Goal: Information Seeking & Learning: Learn about a topic

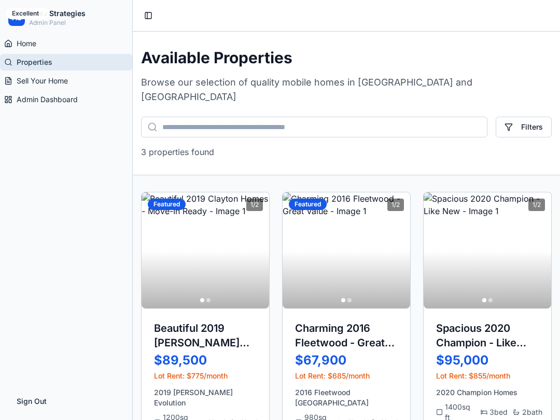
click at [21, 41] on span "Home" at bounding box center [27, 43] width 20 height 10
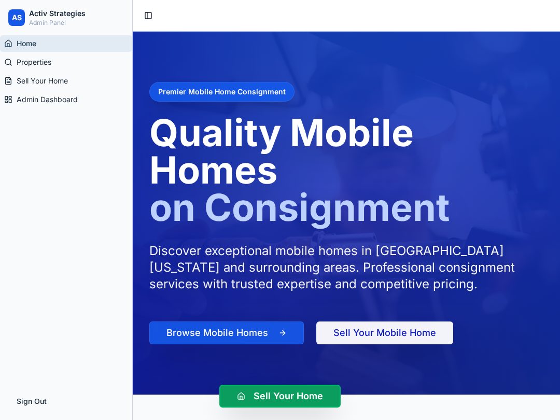
click at [23, 80] on span "Sell Your Home" at bounding box center [42, 81] width 51 height 10
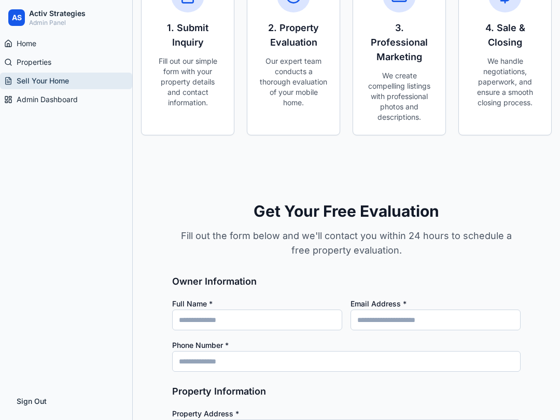
scroll to position [620, 0]
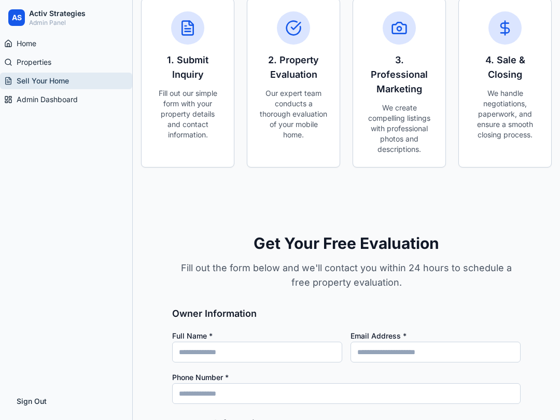
click at [30, 96] on span "Admin Dashboard" at bounding box center [47, 99] width 61 height 10
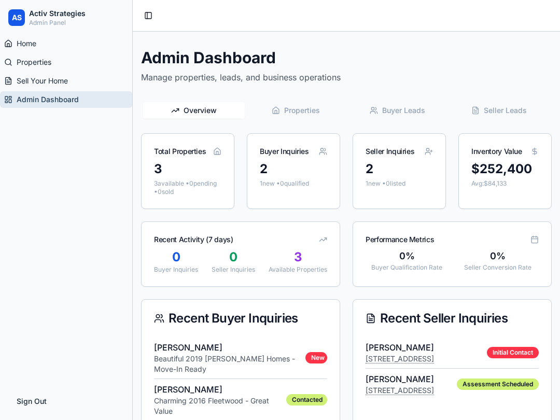
click at [296, 109] on span "Properties" at bounding box center [302, 110] width 36 height 10
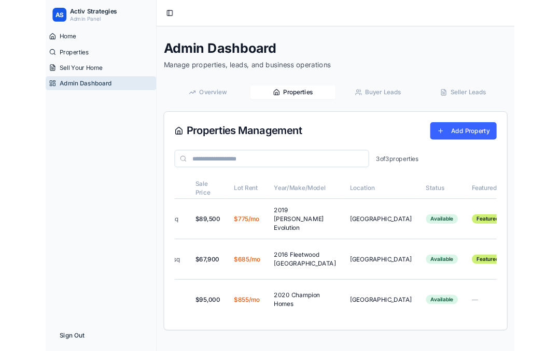
scroll to position [0, 98]
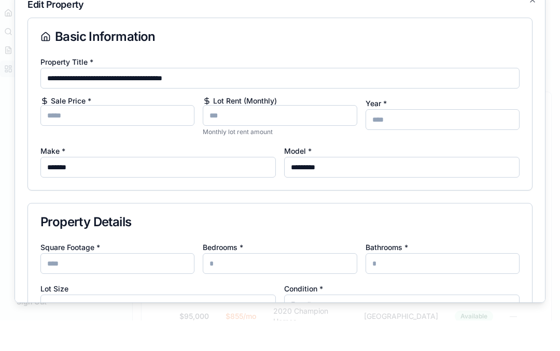
scroll to position [0, 0]
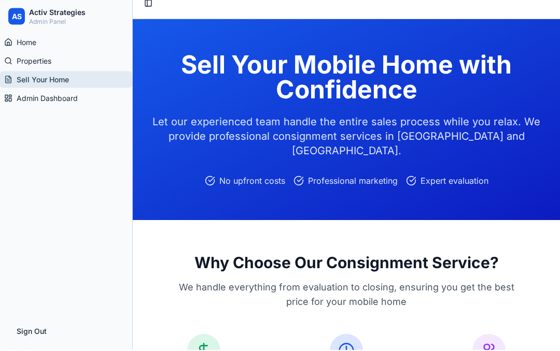
click at [24, 104] on link "Admin Dashboard" at bounding box center [66, 99] width 132 height 17
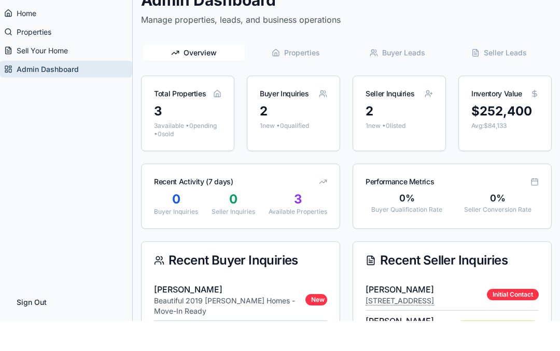
scroll to position [27, 0]
click at [401, 80] on span "Buyer Leads" at bounding box center [403, 83] width 43 height 10
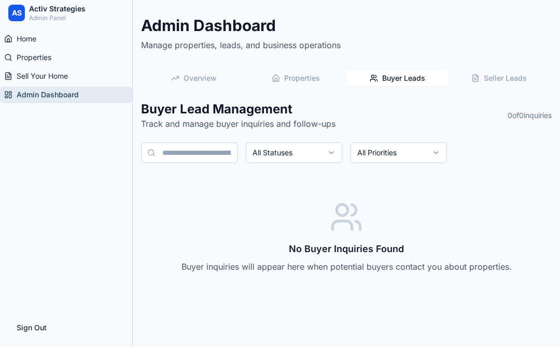
click at [506, 78] on span "Seller Leads" at bounding box center [504, 83] width 43 height 10
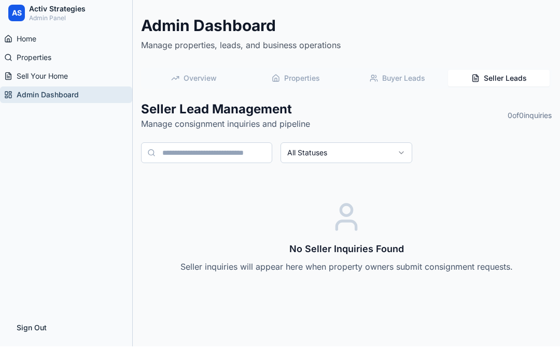
click at [183, 80] on span "Overview" at bounding box center [199, 83] width 33 height 10
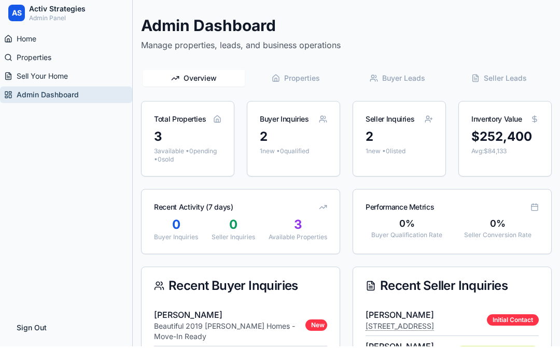
click at [28, 59] on span "Properties" at bounding box center [34, 62] width 35 height 10
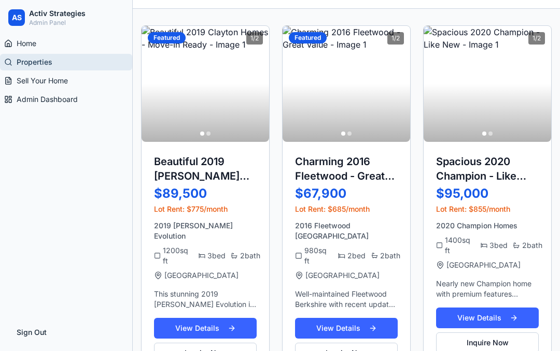
scroll to position [173, 0]
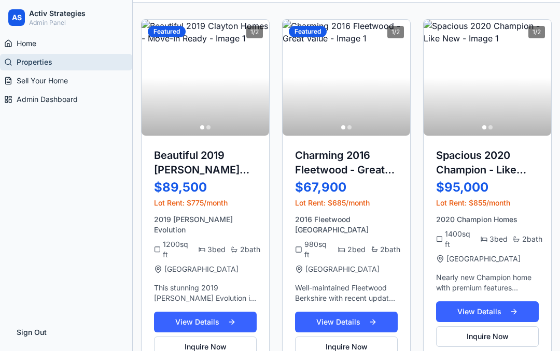
click at [494, 302] on button "View Details" at bounding box center [487, 312] width 103 height 21
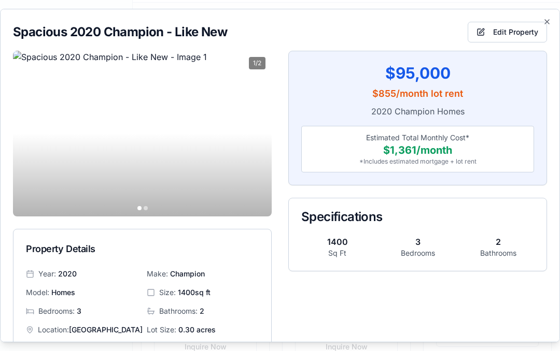
click at [512, 22] on button "Edit Property" at bounding box center [506, 32] width 79 height 21
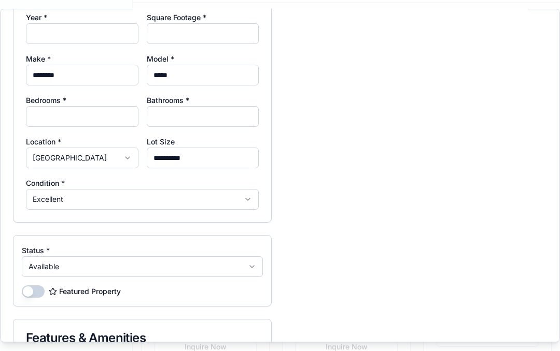
scroll to position [414, 0]
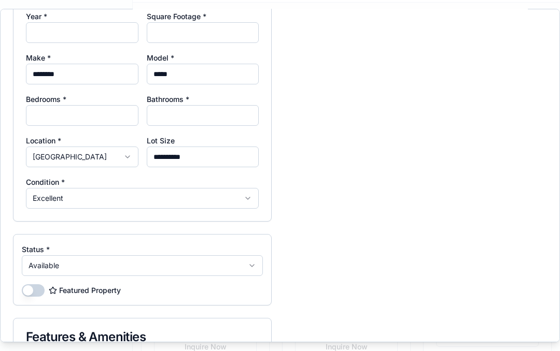
click at [36, 188] on button "Excellent" at bounding box center [142, 198] width 233 height 21
click at [36, 181] on div at bounding box center [280, 175] width 560 height 351
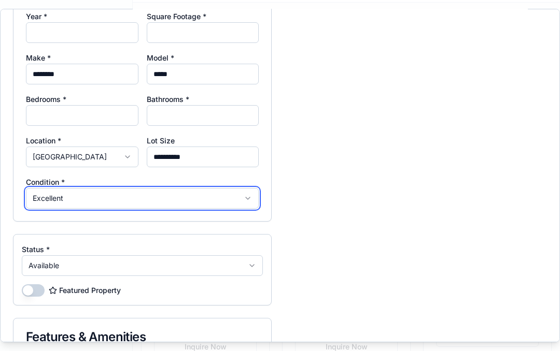
scroll to position [396, 0]
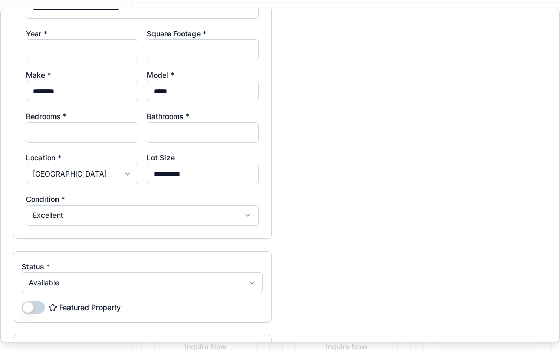
click at [37, 164] on button "[GEOGRAPHIC_DATA]" at bounding box center [82, 174] width 112 height 21
click at [36, 158] on div at bounding box center [280, 175] width 560 height 351
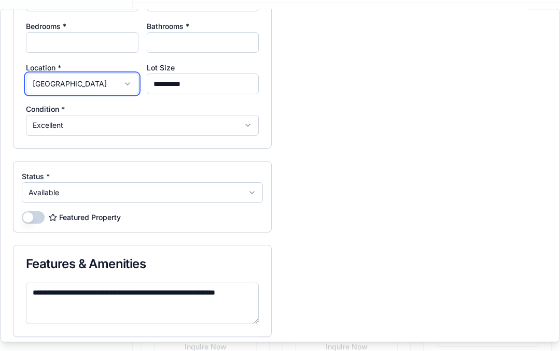
scroll to position [486, 0]
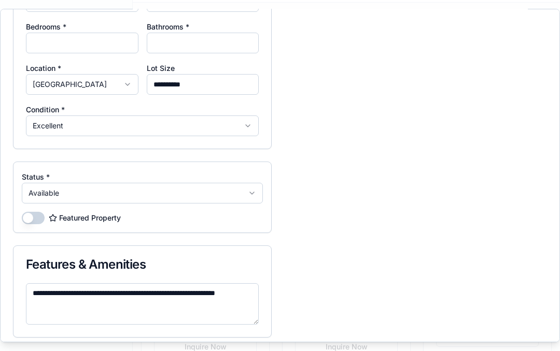
click at [32, 183] on button "Available" at bounding box center [142, 193] width 241 height 21
click at [30, 177] on div at bounding box center [280, 175] width 560 height 351
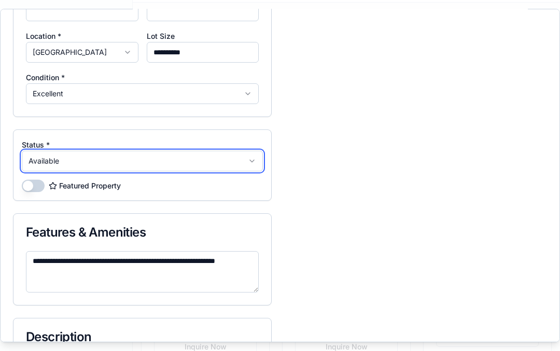
scroll to position [523, 0]
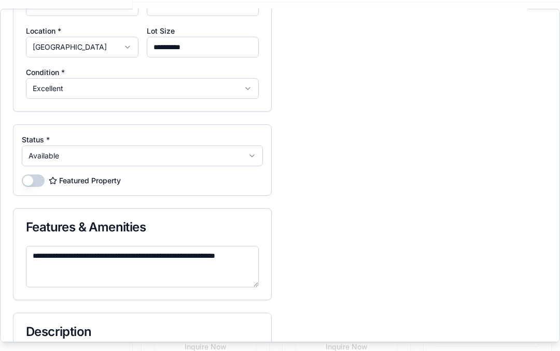
click at [27, 175] on button "Featured Property" at bounding box center [33, 181] width 23 height 12
click at [34, 175] on button "Featured Property" at bounding box center [33, 181] width 23 height 12
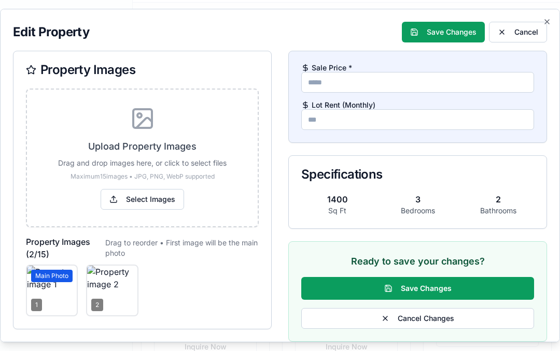
scroll to position [0, 0]
click at [543, 18] on icon "button" at bounding box center [547, 22] width 8 height 8
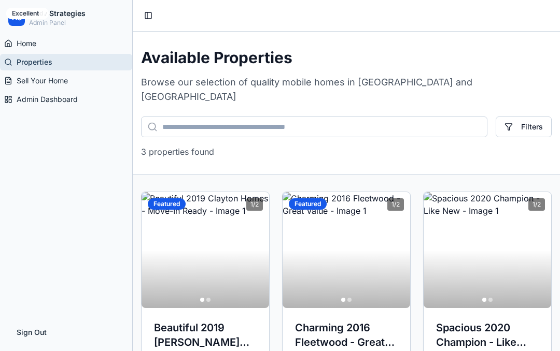
click at [55, 83] on span "Sell Your Home" at bounding box center [42, 81] width 51 height 10
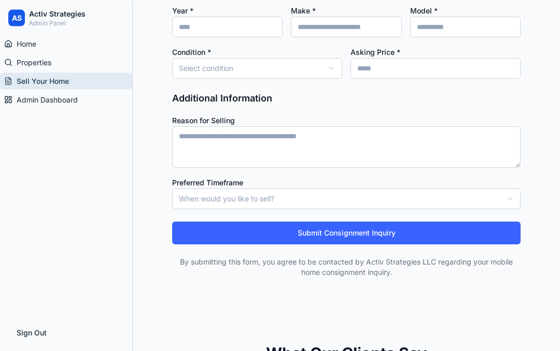
scroll to position [1152, 0]
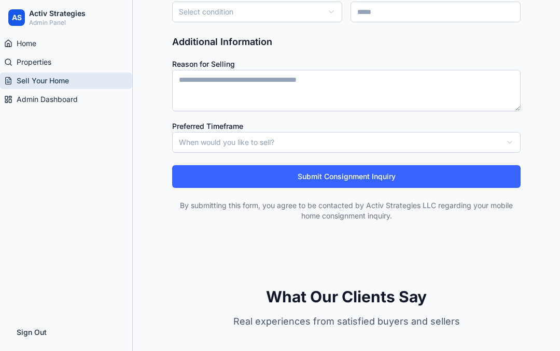
click at [50, 70] on link "Properties" at bounding box center [66, 62] width 132 height 17
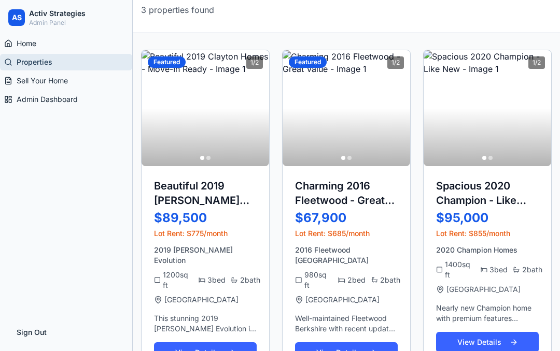
click at [28, 105] on link "Admin Dashboard" at bounding box center [66, 99] width 132 height 17
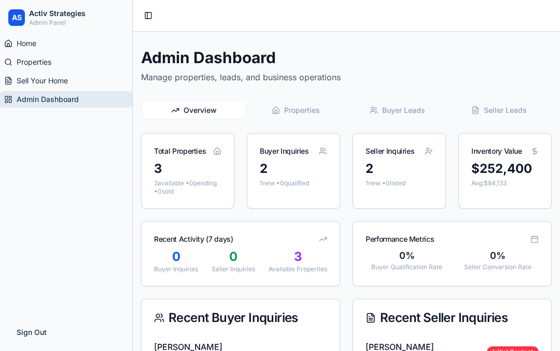
click at [32, 42] on span "Home" at bounding box center [27, 43] width 20 height 10
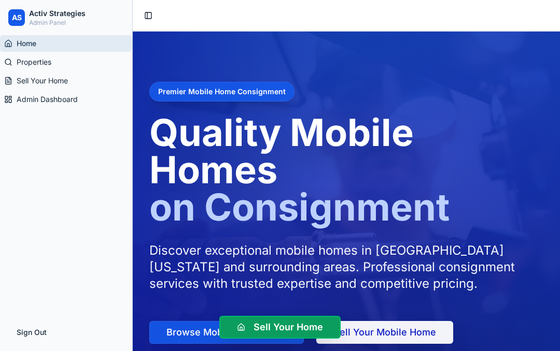
click at [33, 337] on button "Sign Out" at bounding box center [66, 332] width 116 height 21
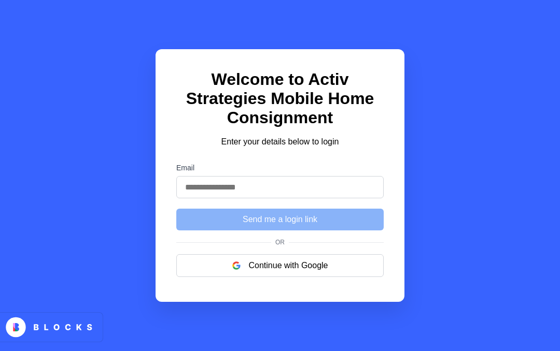
click at [269, 277] on button "Continue with Google" at bounding box center [279, 265] width 207 height 23
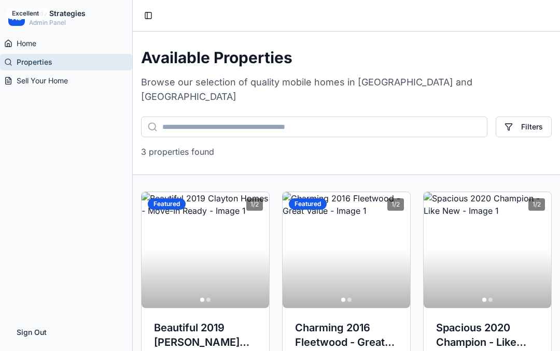
click at [35, 335] on button "Sign Out" at bounding box center [66, 332] width 116 height 21
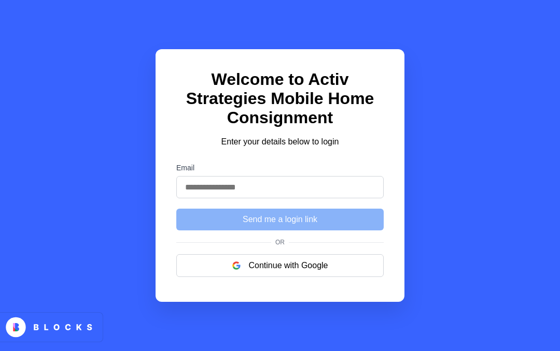
click at [237, 270] on img "submit" at bounding box center [236, 266] width 8 height 8
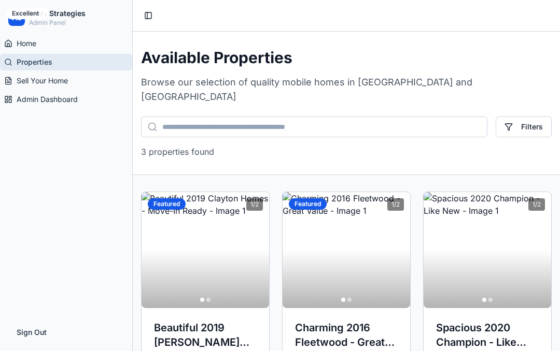
click at [30, 331] on button "Sign Out" at bounding box center [66, 332] width 116 height 21
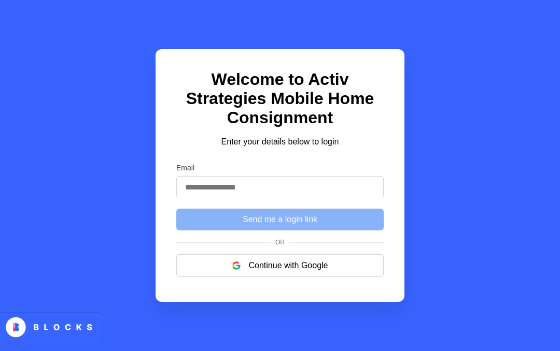
click at [249, 277] on button "Continue with Google" at bounding box center [279, 265] width 207 height 23
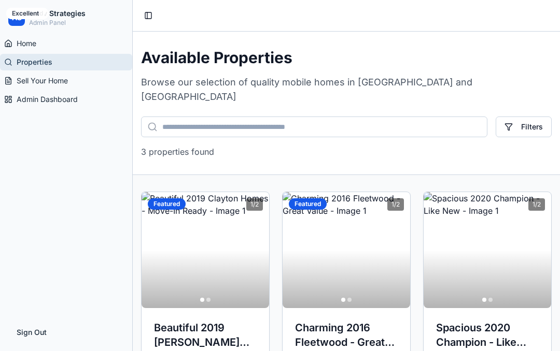
click at [63, 19] on p "Admin Panel" at bounding box center [57, 23] width 56 height 8
click at [13, 22] on span "AS" at bounding box center [17, 17] width 10 height 10
click at [18, 42] on span "Home" at bounding box center [27, 43] width 20 height 10
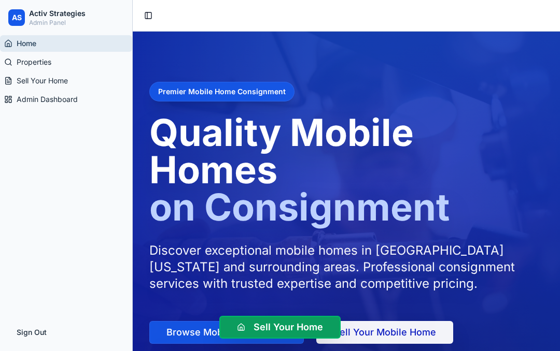
click at [25, 16] on div "AS Activ Strategies Admin Panel" at bounding box center [66, 17] width 116 height 19
click at [46, 16] on h2 "Activ Strategies" at bounding box center [57, 13] width 56 height 10
click at [152, 21] on button "Toggle Sidebar" at bounding box center [148, 15] width 15 height 15
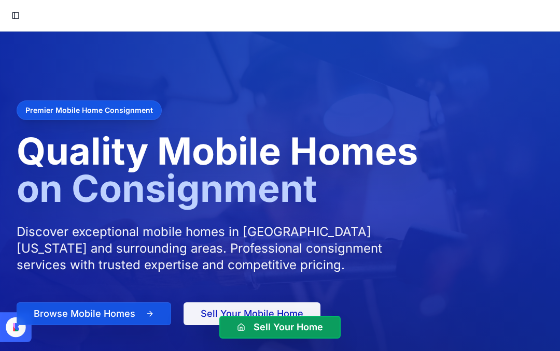
click at [20, 10] on button "Toggle Sidebar" at bounding box center [15, 15] width 15 height 15
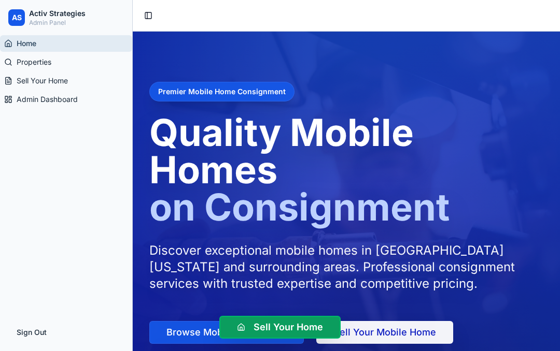
click at [17, 97] on span "Admin Dashboard" at bounding box center [47, 99] width 61 height 10
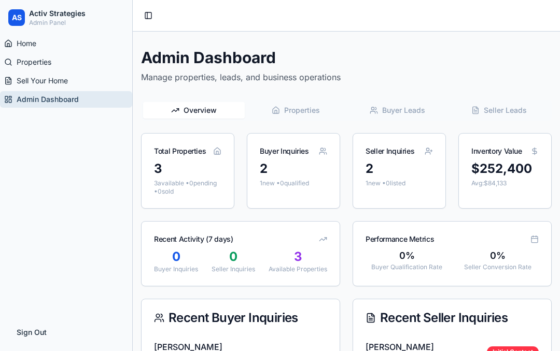
click at [17, 37] on link "Home" at bounding box center [66, 43] width 132 height 17
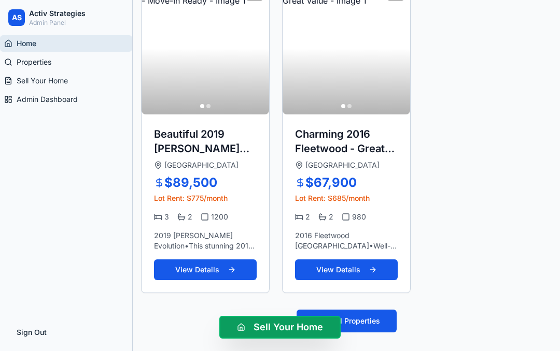
scroll to position [528, 0]
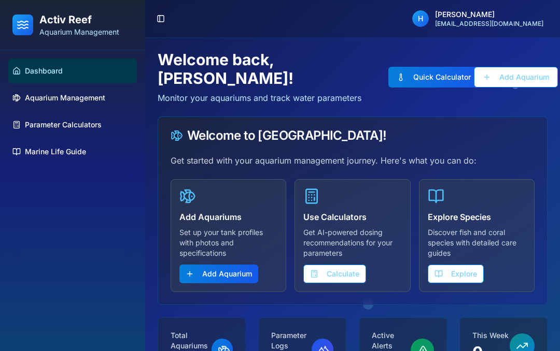
click at [26, 107] on link "Aquarium Management" at bounding box center [72, 97] width 129 height 25
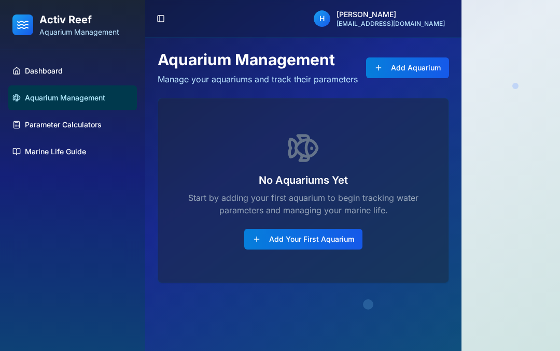
scroll to position [6, 0]
click at [34, 120] on span "Parameter Calculators" at bounding box center [63, 125] width 77 height 10
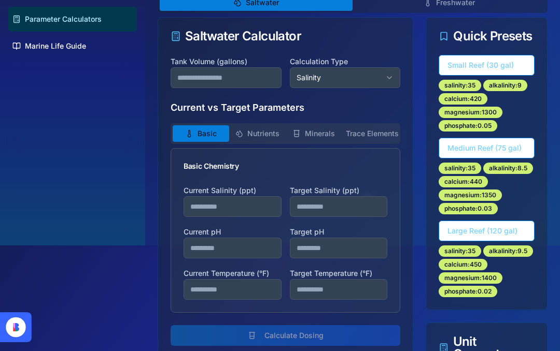
scroll to position [100, 0]
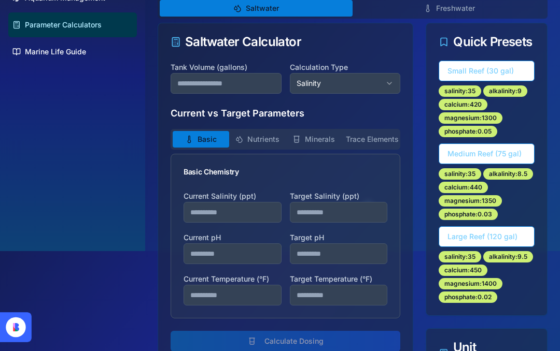
click at [248, 137] on button "Nutrients" at bounding box center [257, 139] width 56 height 17
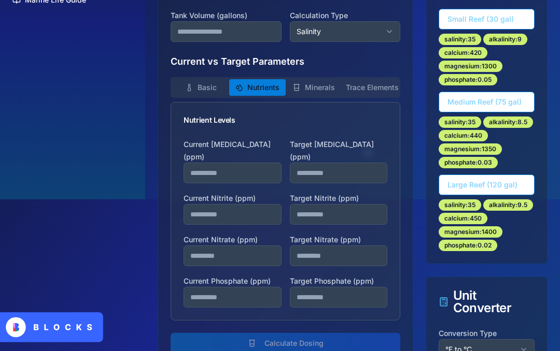
scroll to position [145, 0]
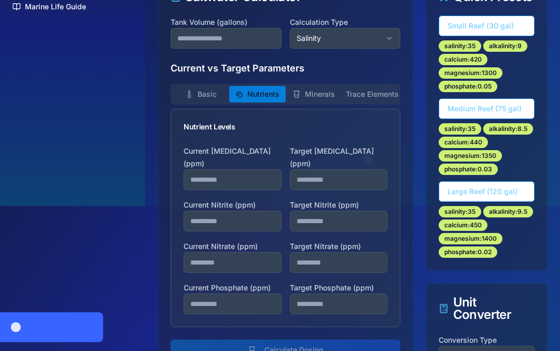
click at [300, 90] on icon "button" at bounding box center [296, 94] width 8 height 8
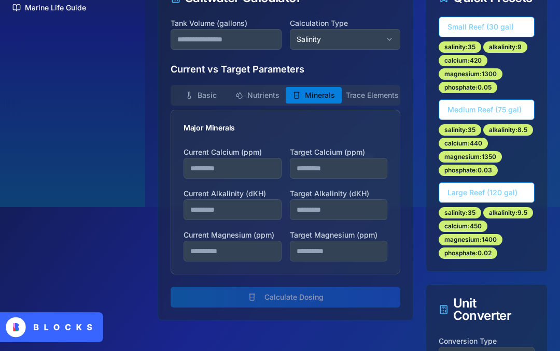
scroll to position [143, 0]
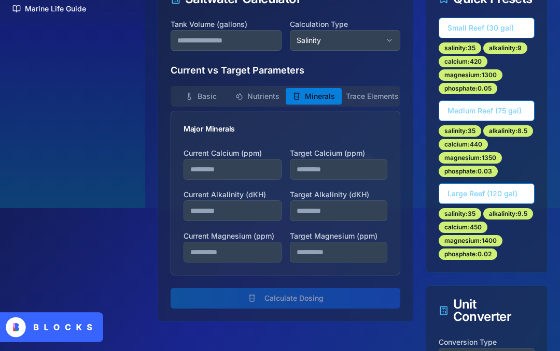
click at [357, 94] on button "Trace Elements" at bounding box center [369, 96] width 56 height 17
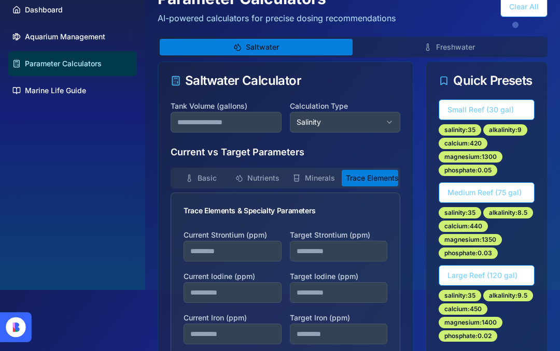
scroll to position [62, 0]
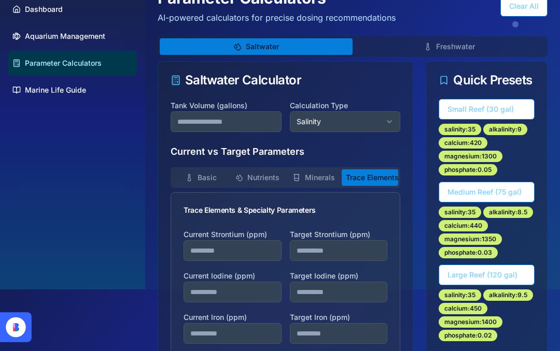
click at [311, 120] on button "Salinity" at bounding box center [345, 121] width 111 height 21
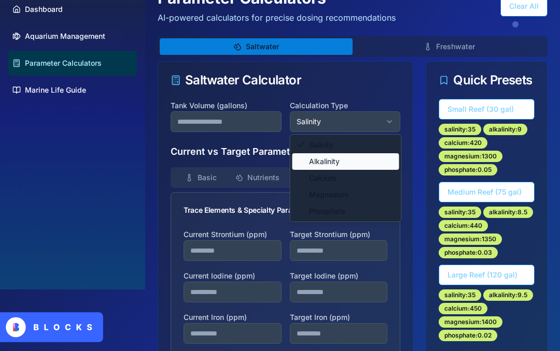
click at [306, 166] on div "Alkalinity" at bounding box center [345, 161] width 107 height 17
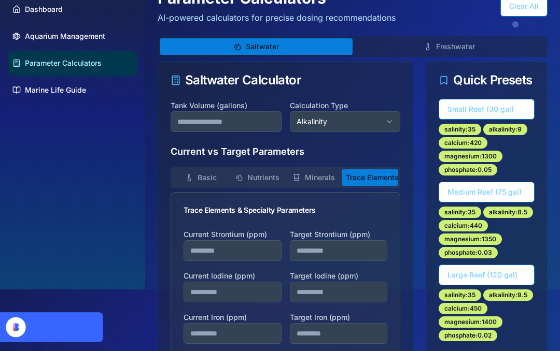
click at [313, 115] on button "Alkalinity" at bounding box center [345, 121] width 111 height 21
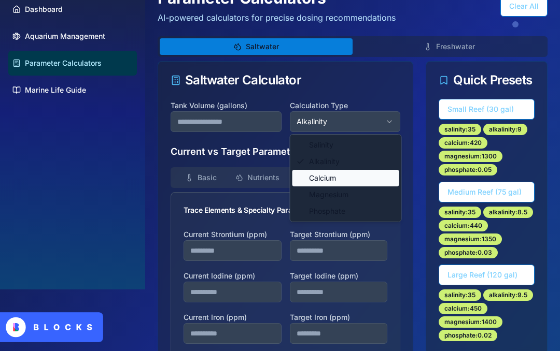
click at [303, 176] on span at bounding box center [299, 178] width 7 height 7
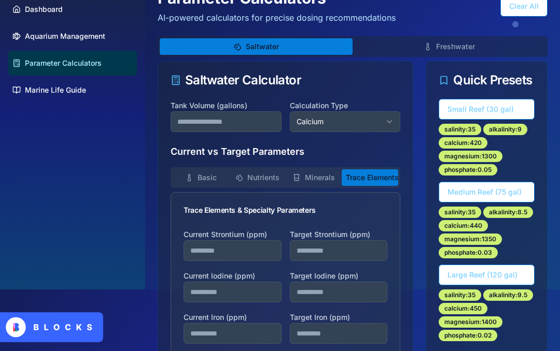
click at [307, 123] on button "Calcium" at bounding box center [345, 121] width 111 height 21
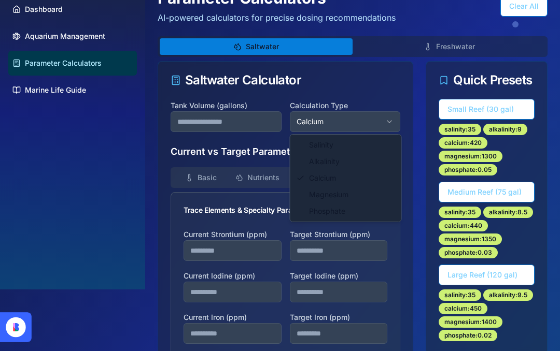
click at [116, 138] on html "Activ Reef Aquarium Management Dashboard Aquarium Management Parameter Calculat…" at bounding box center [280, 304] width 560 height 733
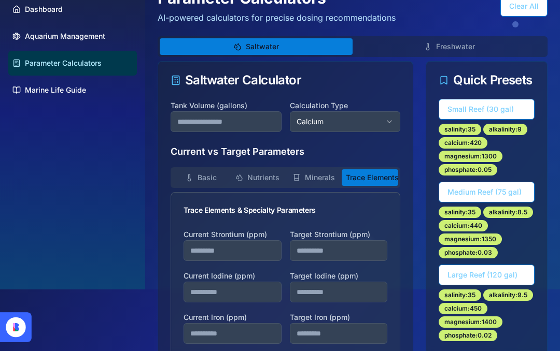
click at [190, 173] on button "Basic" at bounding box center [201, 177] width 56 height 17
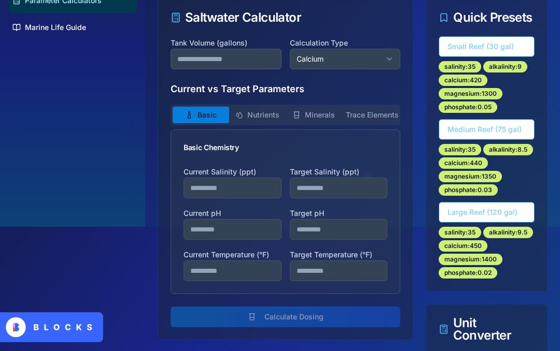
scroll to position [107, 0]
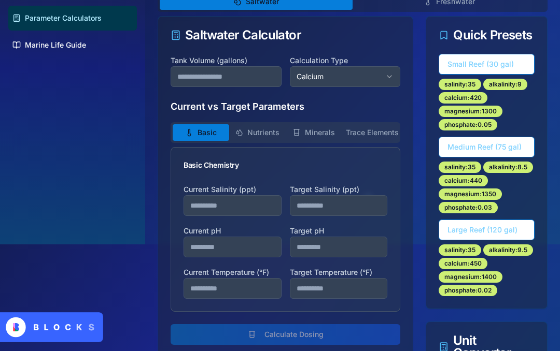
click at [250, 125] on button "Nutrients" at bounding box center [257, 132] width 56 height 17
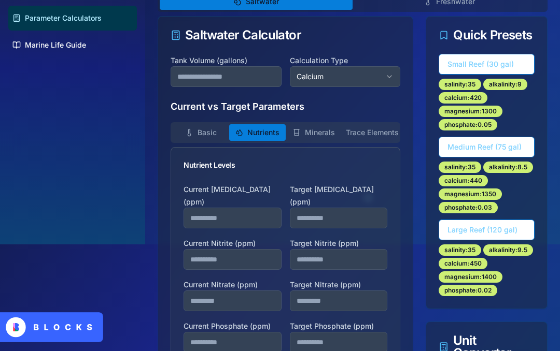
click at [308, 131] on button "Minerals" at bounding box center [314, 132] width 56 height 17
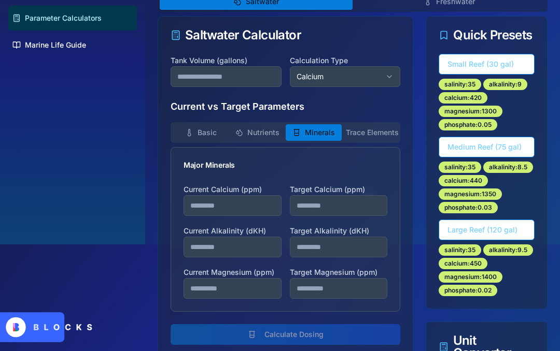
click at [359, 129] on button "Trace Elements" at bounding box center [369, 132] width 56 height 17
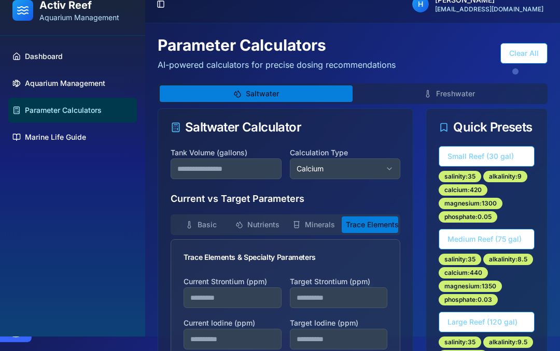
scroll to position [14, 0]
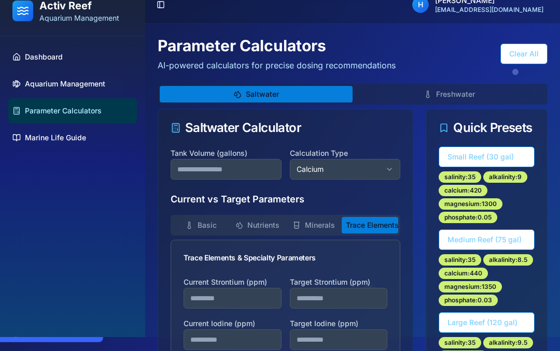
click at [422, 93] on button "Freshwater" at bounding box center [448, 94] width 193 height 17
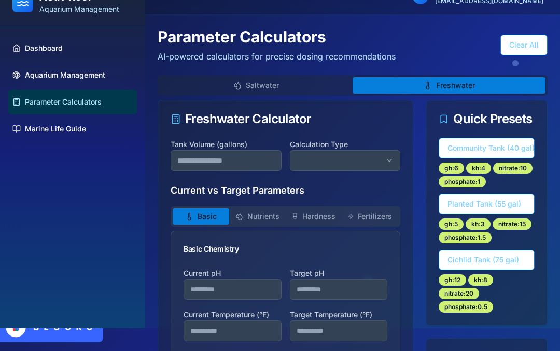
scroll to position [23, 0]
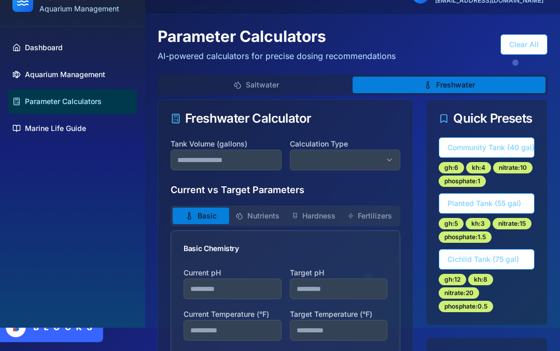
click at [305, 151] on button "button" at bounding box center [345, 160] width 111 height 21
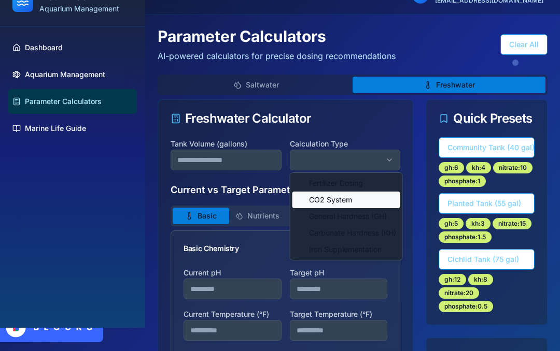
click at [315, 199] on span "CO2 System" at bounding box center [330, 200] width 43 height 10
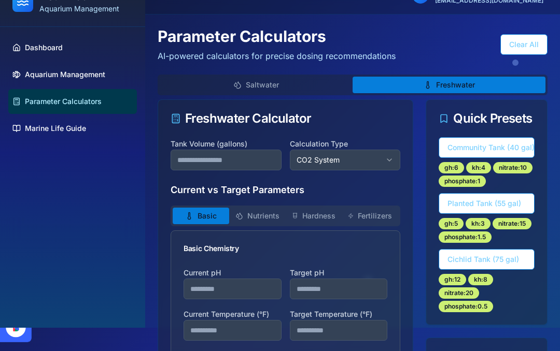
click at [312, 160] on button "CO2 System" at bounding box center [345, 160] width 111 height 21
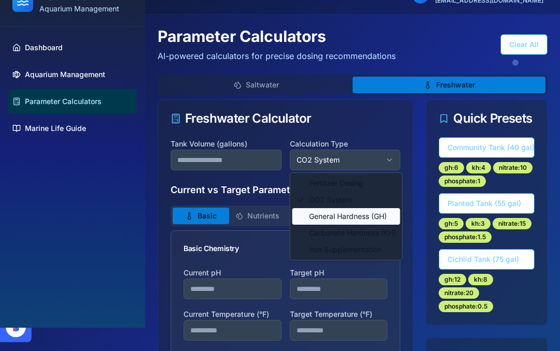
click at [309, 218] on span "General Hardness (GH)" at bounding box center [348, 216] width 78 height 10
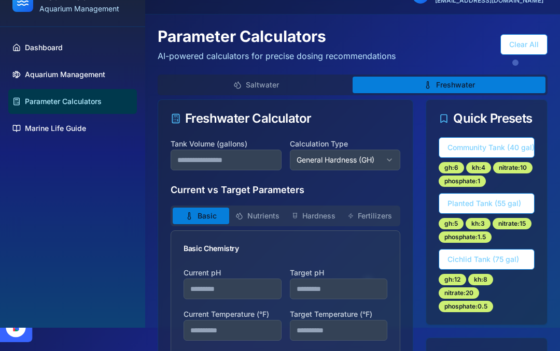
click at [311, 155] on button "General Hardness (GH)" at bounding box center [345, 160] width 111 height 21
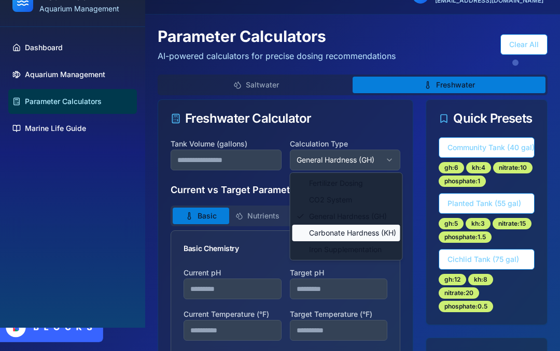
click at [310, 227] on div "Carbonate Hardness (KH)" at bounding box center [346, 233] width 108 height 17
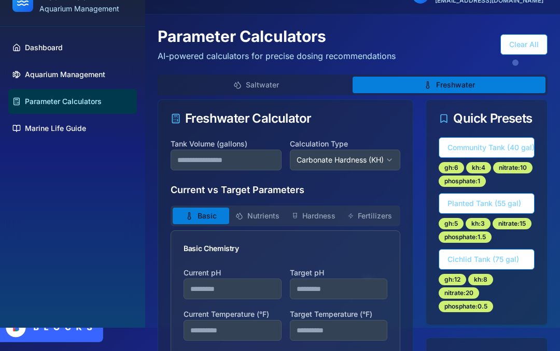
click at [311, 156] on button "Carbonate Hardness (KH)" at bounding box center [345, 160] width 111 height 21
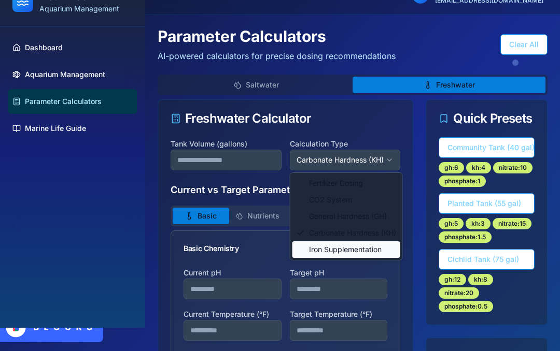
click at [304, 250] on div "Iron Supplementation" at bounding box center [346, 249] width 108 height 17
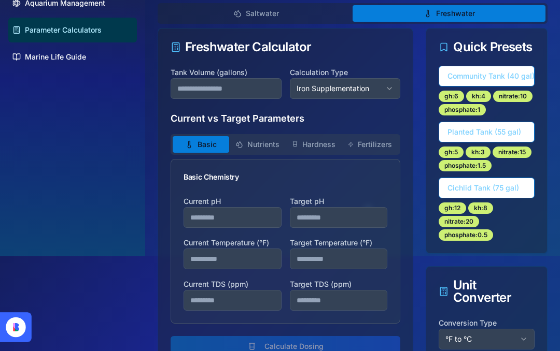
scroll to position [0, 0]
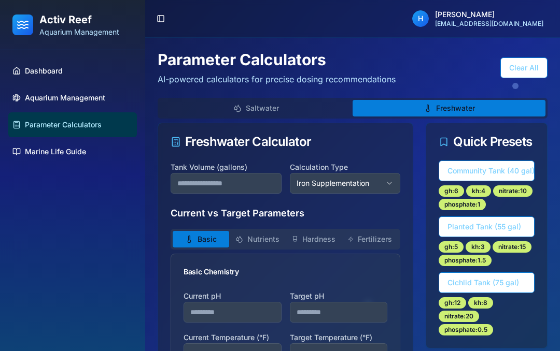
click at [70, 156] on span "Marine Life Guide" at bounding box center [55, 152] width 61 height 10
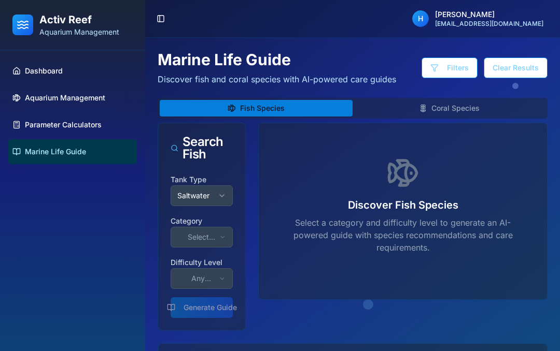
click at [201, 241] on button "Select category" at bounding box center [201, 237] width 62 height 21
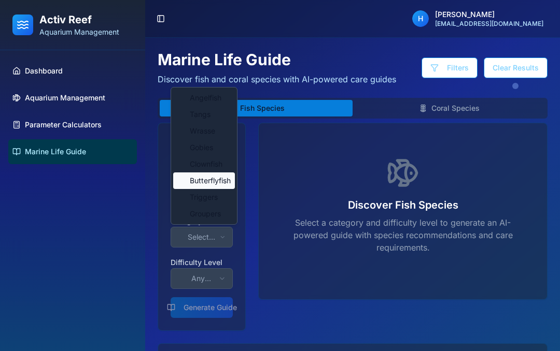
click at [219, 184] on span "Butterflyfish" at bounding box center [210, 181] width 41 height 10
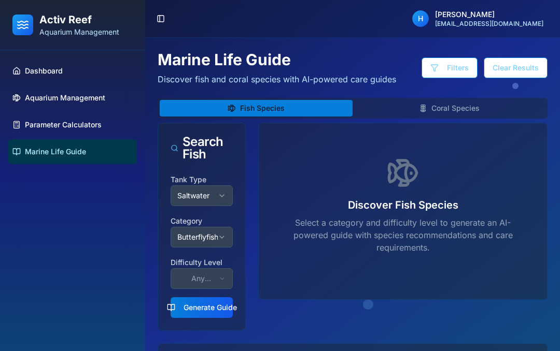
click at [206, 310] on button "Generate Guide" at bounding box center [201, 307] width 62 height 21
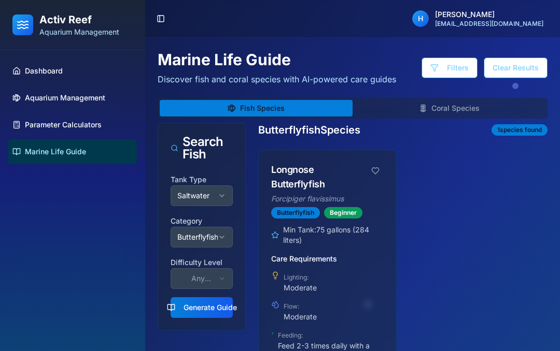
click at [165, 22] on button "Toggle Sidebar" at bounding box center [160, 18] width 15 height 15
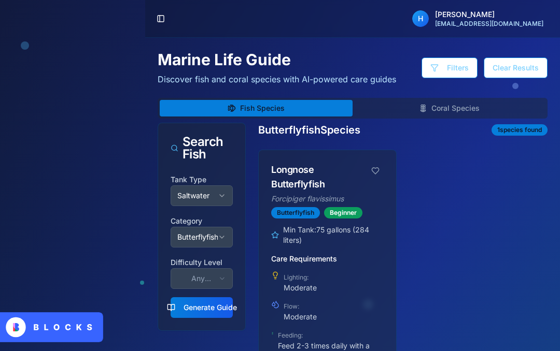
click at [157, 24] on button "Toggle Sidebar" at bounding box center [160, 18] width 15 height 15
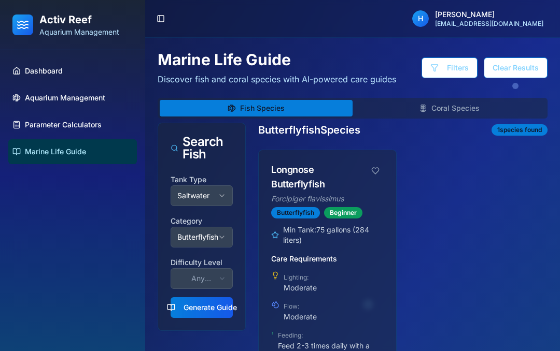
click at [156, 30] on header "Toggle Sidebar [PERSON_NAME] [EMAIL_ADDRESS][DOMAIN_NAME]" at bounding box center [352, 19] width 415 height 38
click at [154, 30] on header "Toggle Sidebar [PERSON_NAME] [EMAIL_ADDRESS][DOMAIN_NAME]" at bounding box center [352, 19] width 415 height 38
click at [154, 24] on button "Toggle Sidebar" at bounding box center [160, 18] width 15 height 15
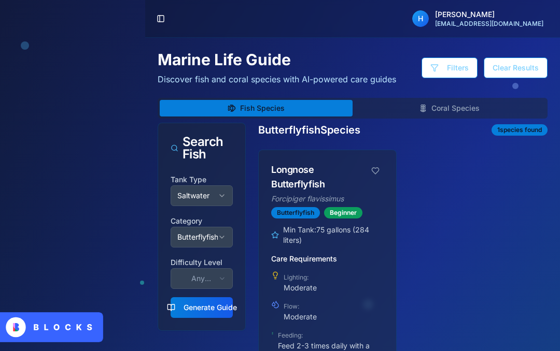
click at [159, 23] on button "Toggle Sidebar" at bounding box center [160, 18] width 15 height 15
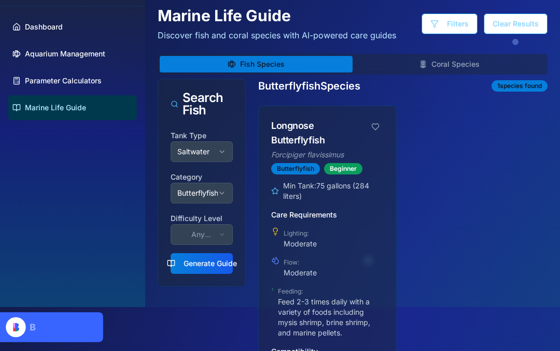
scroll to position [43, 0]
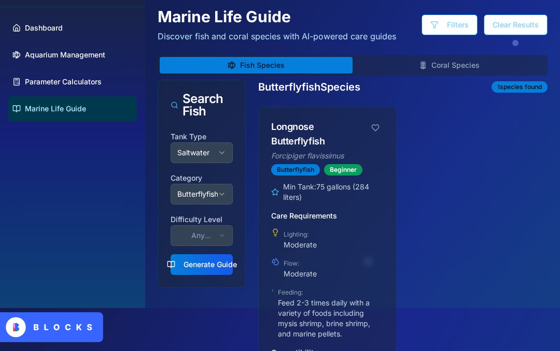
click at [212, 196] on button "Butterflyfish" at bounding box center [201, 194] width 62 height 21
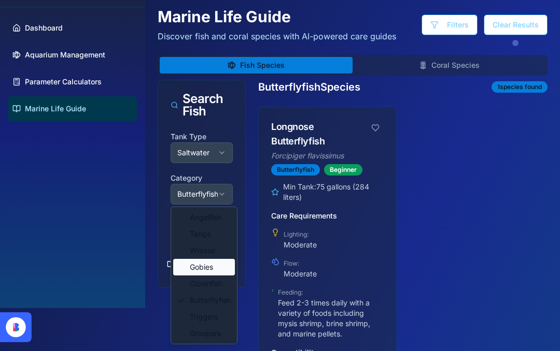
click at [210, 264] on span "Gobies" at bounding box center [201, 267] width 23 height 10
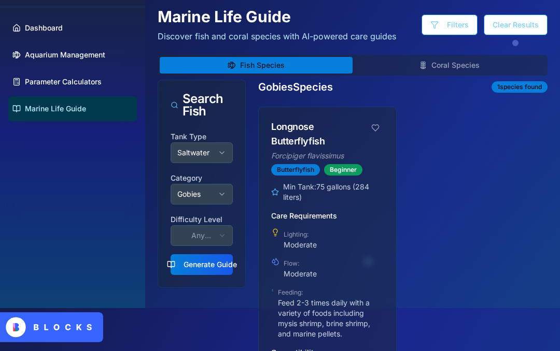
click at [219, 259] on button "Generate Guide" at bounding box center [201, 264] width 62 height 21
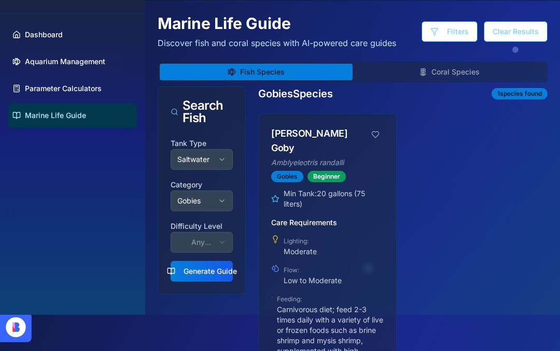
scroll to position [0, 0]
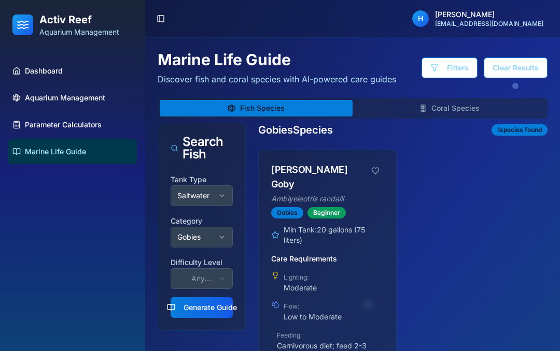
click at [468, 109] on button "Coral Species" at bounding box center [448, 108] width 193 height 17
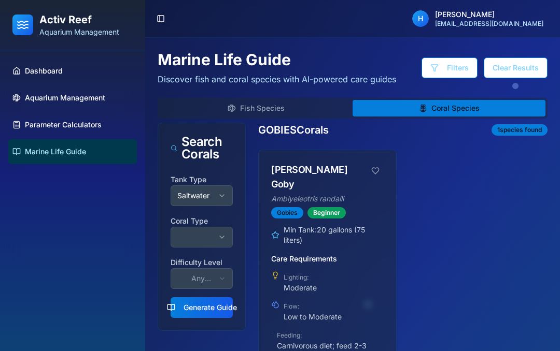
click at [217, 201] on button "Saltwater" at bounding box center [201, 196] width 62 height 21
click at [207, 238] on button "button" at bounding box center [201, 237] width 62 height 21
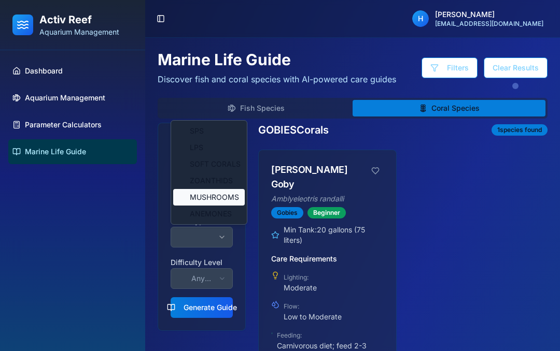
click at [222, 201] on span "MUSHROOMS" at bounding box center [214, 197] width 49 height 10
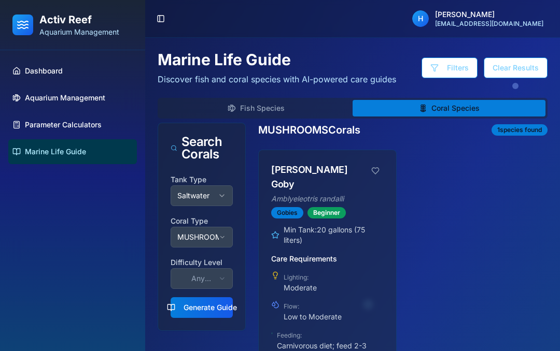
click at [215, 315] on button "Generate Guide" at bounding box center [201, 307] width 62 height 21
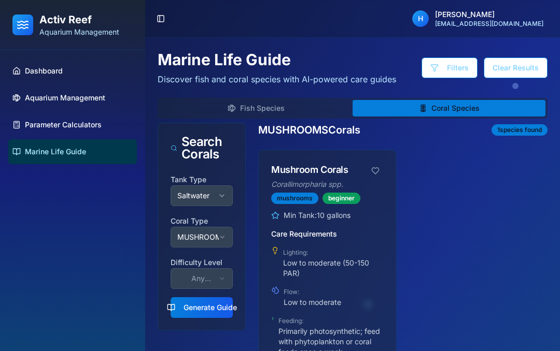
click at [476, 217] on div "Mushroom Corals Corallimorpharia spp. mushrooms beginner Min Tank: 10 gallons C…" at bounding box center [402, 318] width 289 height 337
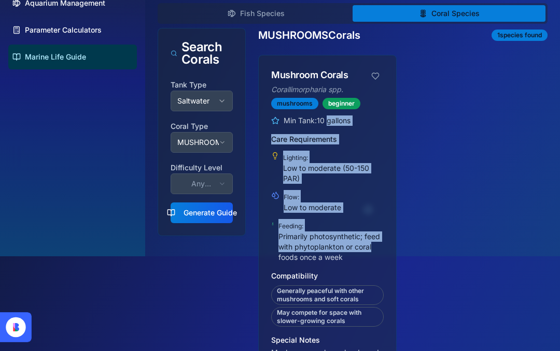
scroll to position [71, 0]
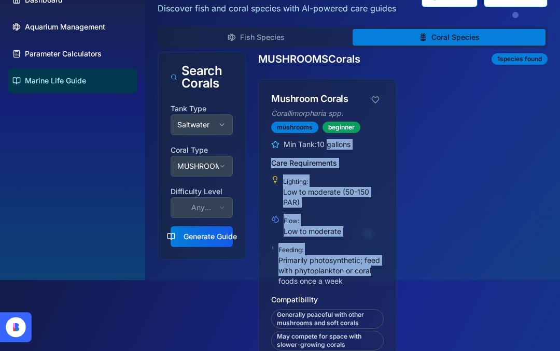
click at [463, 250] on div "Mushroom Corals Corallimorpharia spp. mushrooms beginner Min Tank: 10 gallons C…" at bounding box center [402, 247] width 289 height 337
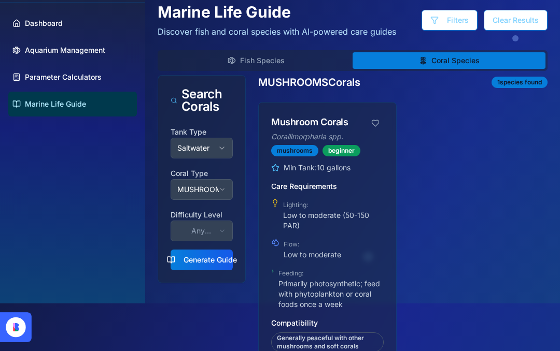
scroll to position [0, 0]
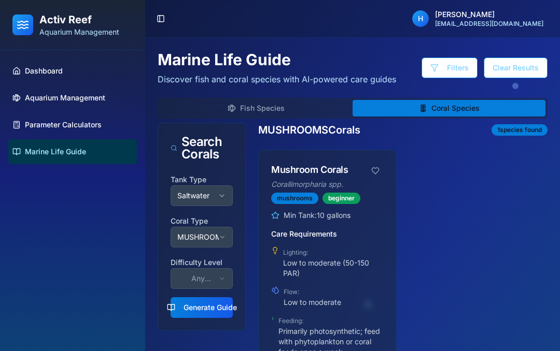
click at [27, 62] on link "Dashboard" at bounding box center [72, 71] width 129 height 25
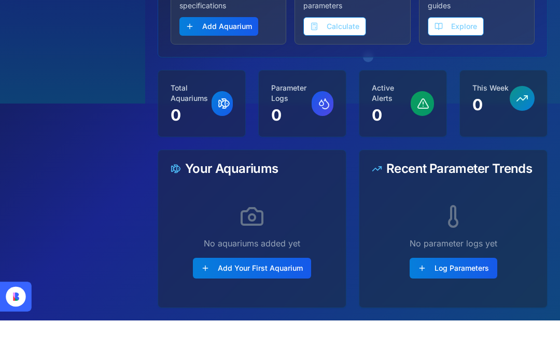
scroll to position [211, 0]
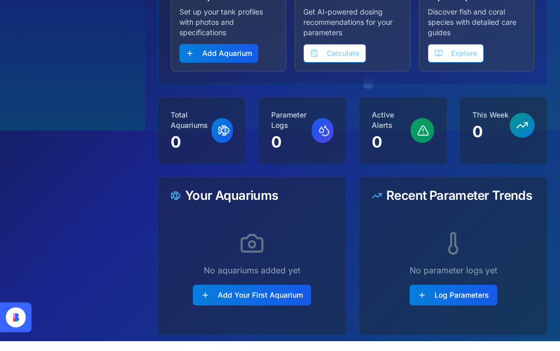
click at [466, 295] on button "Log Parameters" at bounding box center [453, 305] width 88 height 21
click at [473, 295] on button "Log Parameters" at bounding box center [453, 305] width 88 height 21
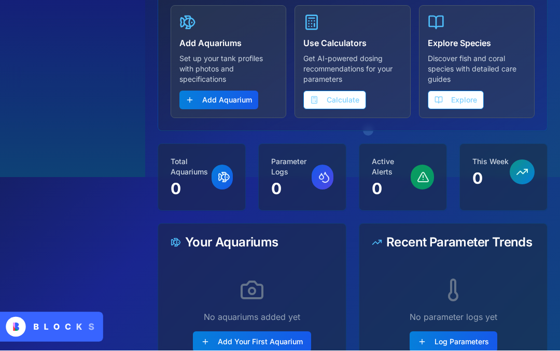
scroll to position [173, 0]
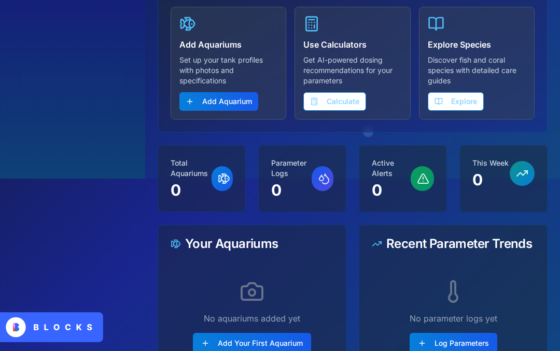
click at [469, 333] on button "Log Parameters" at bounding box center [453, 343] width 88 height 21
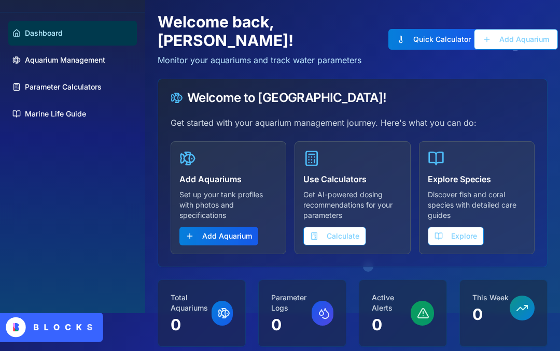
scroll to position [0, 0]
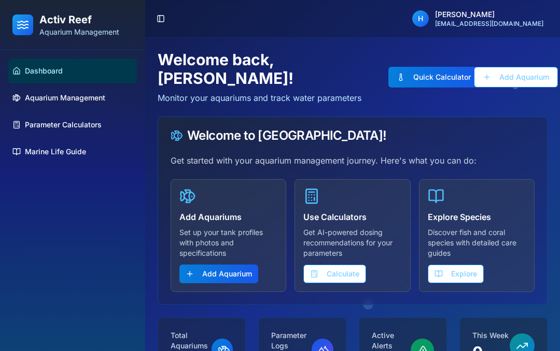
click at [46, 99] on span "Aquarium Management" at bounding box center [65, 98] width 80 height 10
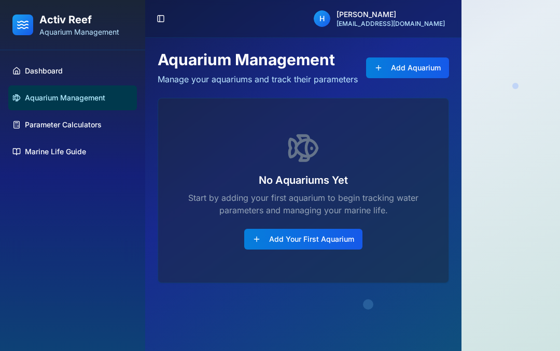
click at [36, 73] on span "Dashboard" at bounding box center [44, 71] width 38 height 10
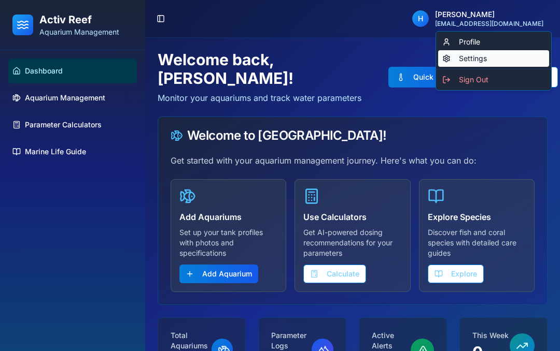
click at [479, 55] on div "Settings" at bounding box center [493, 58] width 111 height 17
click at [483, 61] on div "Settings" at bounding box center [493, 58] width 111 height 17
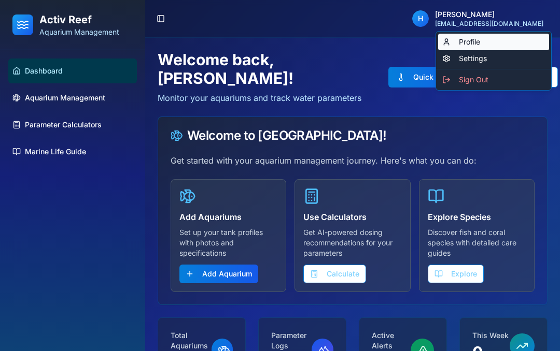
click at [478, 39] on link "Profile" at bounding box center [493, 42] width 111 height 17
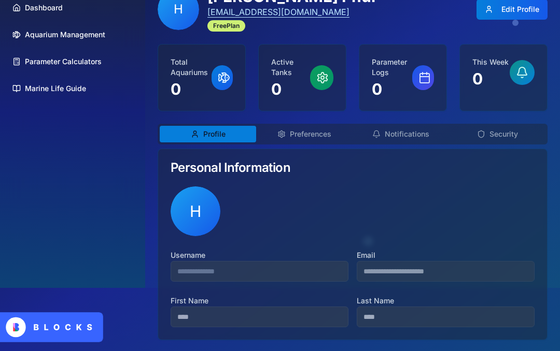
scroll to position [65, 0]
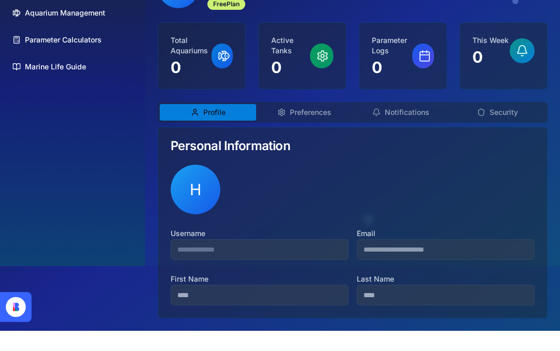
click at [322, 138] on button "Preferences" at bounding box center [304, 132] width 96 height 17
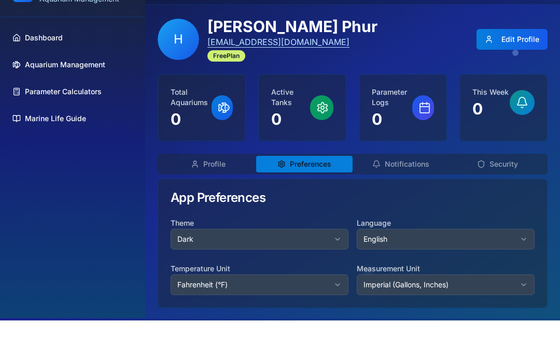
click at [411, 187] on button "Notifications" at bounding box center [400, 195] width 96 height 17
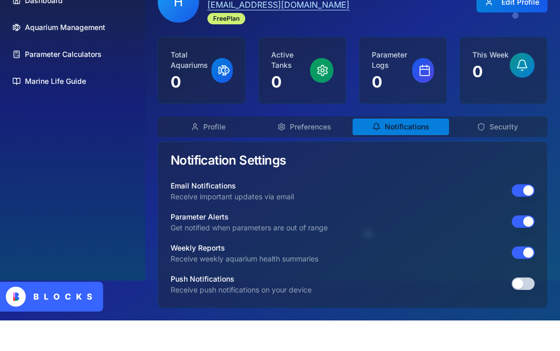
click at [505, 149] on button "Security" at bounding box center [497, 157] width 96 height 17
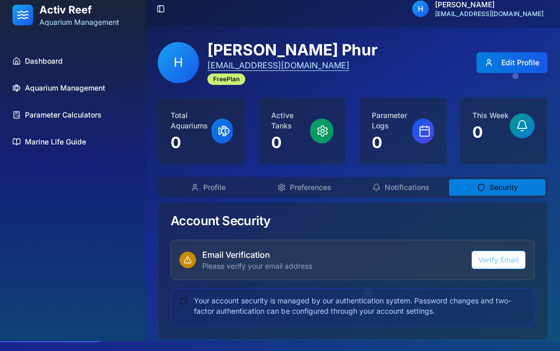
scroll to position [0, 0]
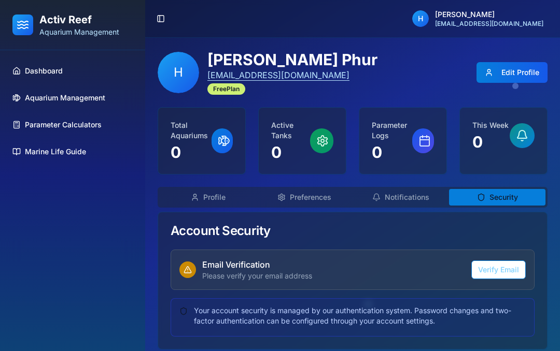
click at [20, 67] on icon at bounding box center [16, 71] width 8 height 8
